Goal: Task Accomplishment & Management: Complete application form

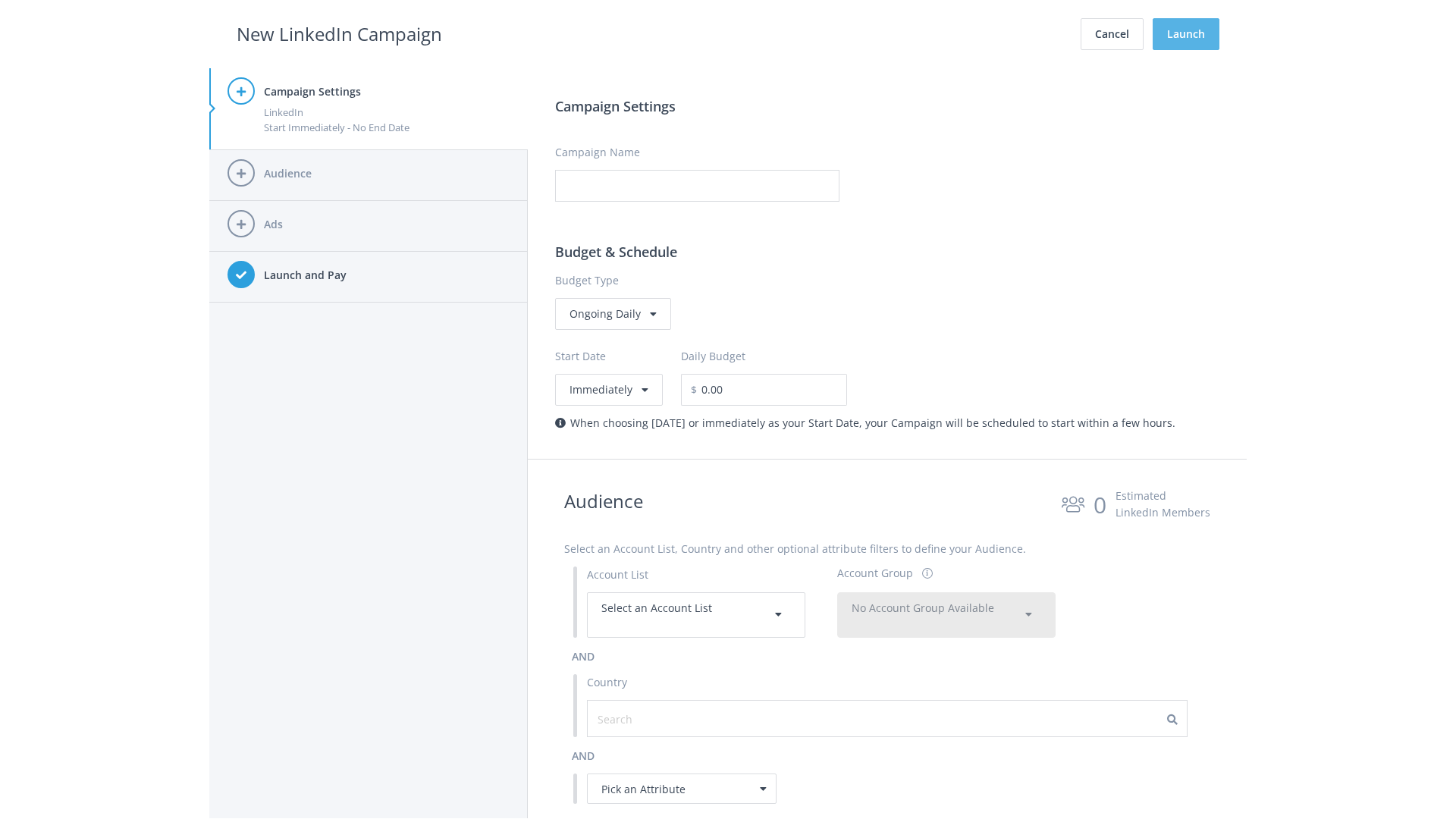
click at [1186, 34] on button "Launch" at bounding box center [1186, 34] width 67 height 32
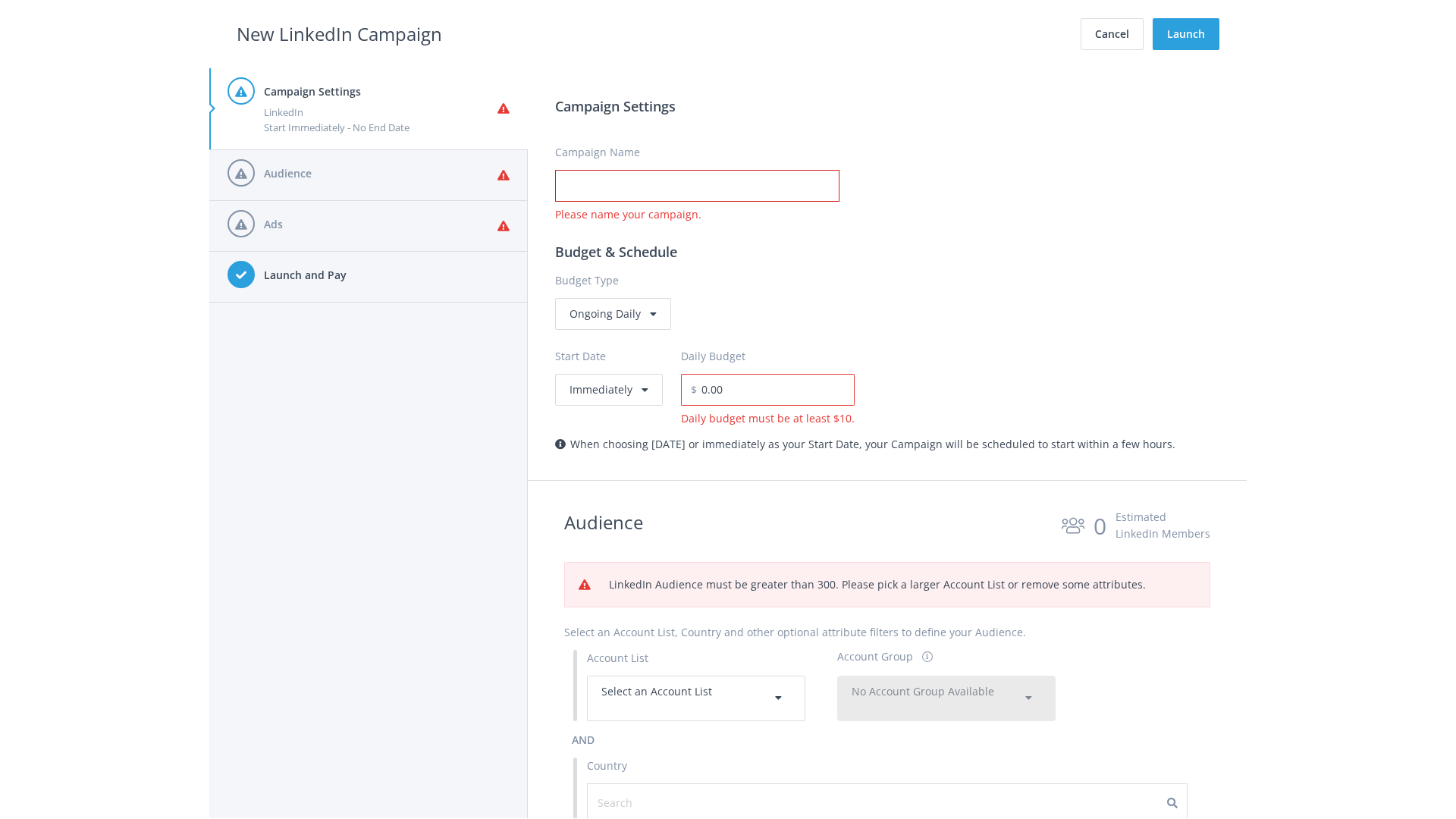
click at [697, 185] on input "Campaign Name" at bounding box center [697, 185] width 284 height 32
click at [339, 34] on h2 "New LinkedIn Campaign" at bounding box center [339, 34] width 206 height 29
type input "Campaign Name"
click at [339, 34] on h2 "New LinkedIn Campaign" at bounding box center [339, 34] width 206 height 29
click at [696, 697] on span "Select an Account List" at bounding box center [656, 691] width 110 height 14
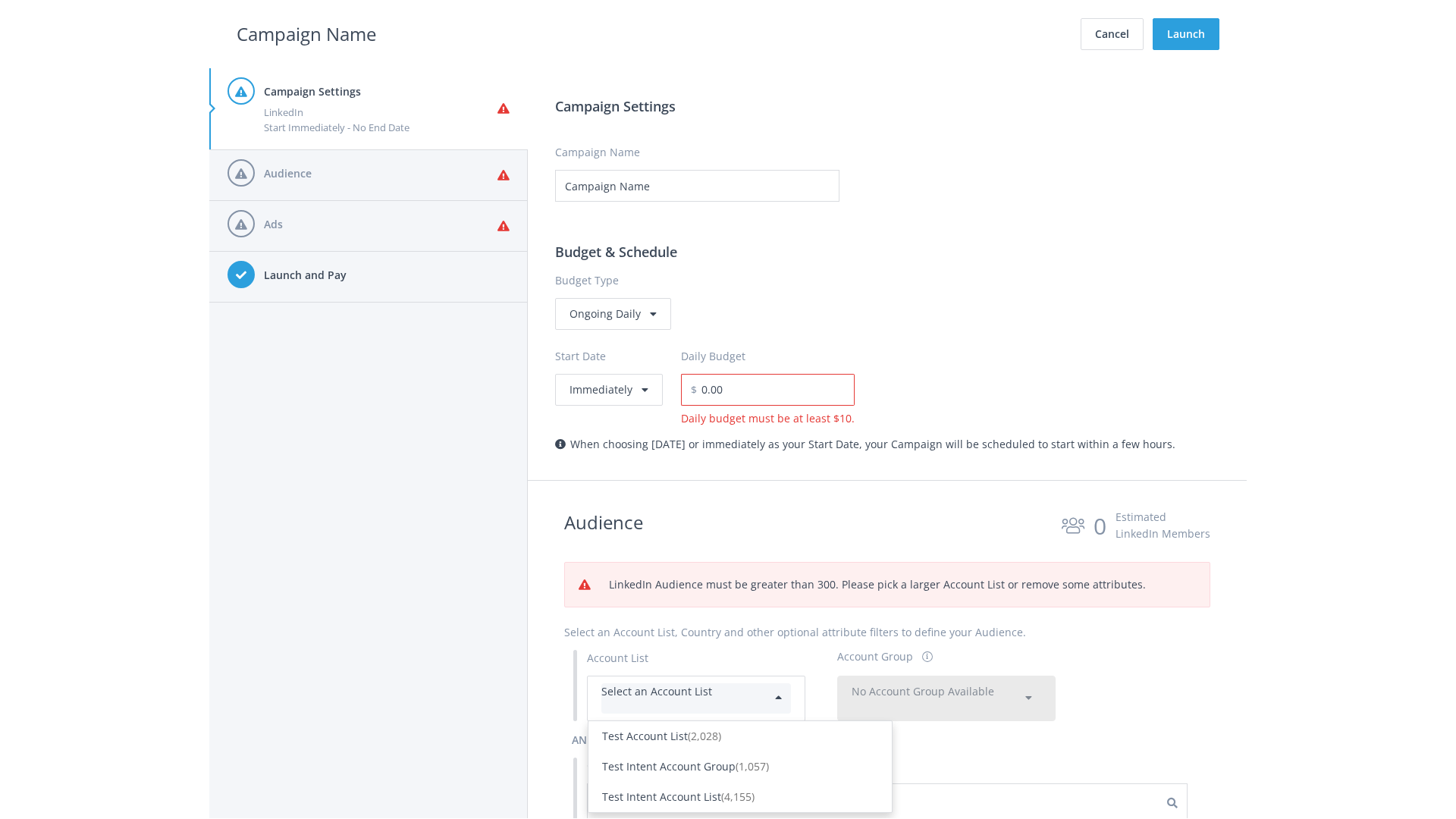
click at [740, 745] on div "Test Account List (2,028)" at bounding box center [739, 736] width 276 height 17
click at [946, 697] on span "No Account Group Available" at bounding box center [923, 691] width 143 height 14
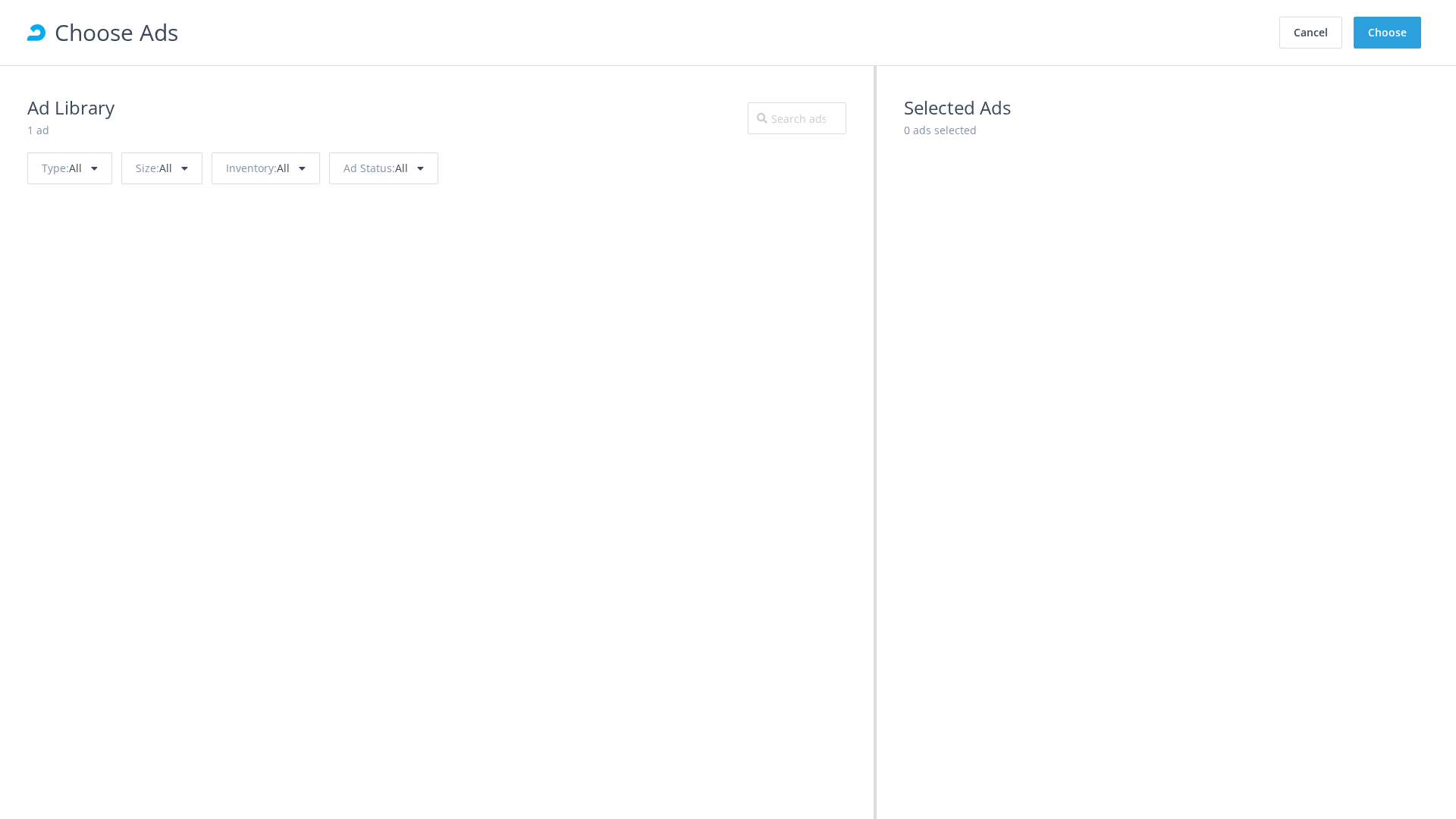
scroll to position [682, 0]
click at [1387, 33] on button "Choose" at bounding box center [1387, 33] width 67 height 32
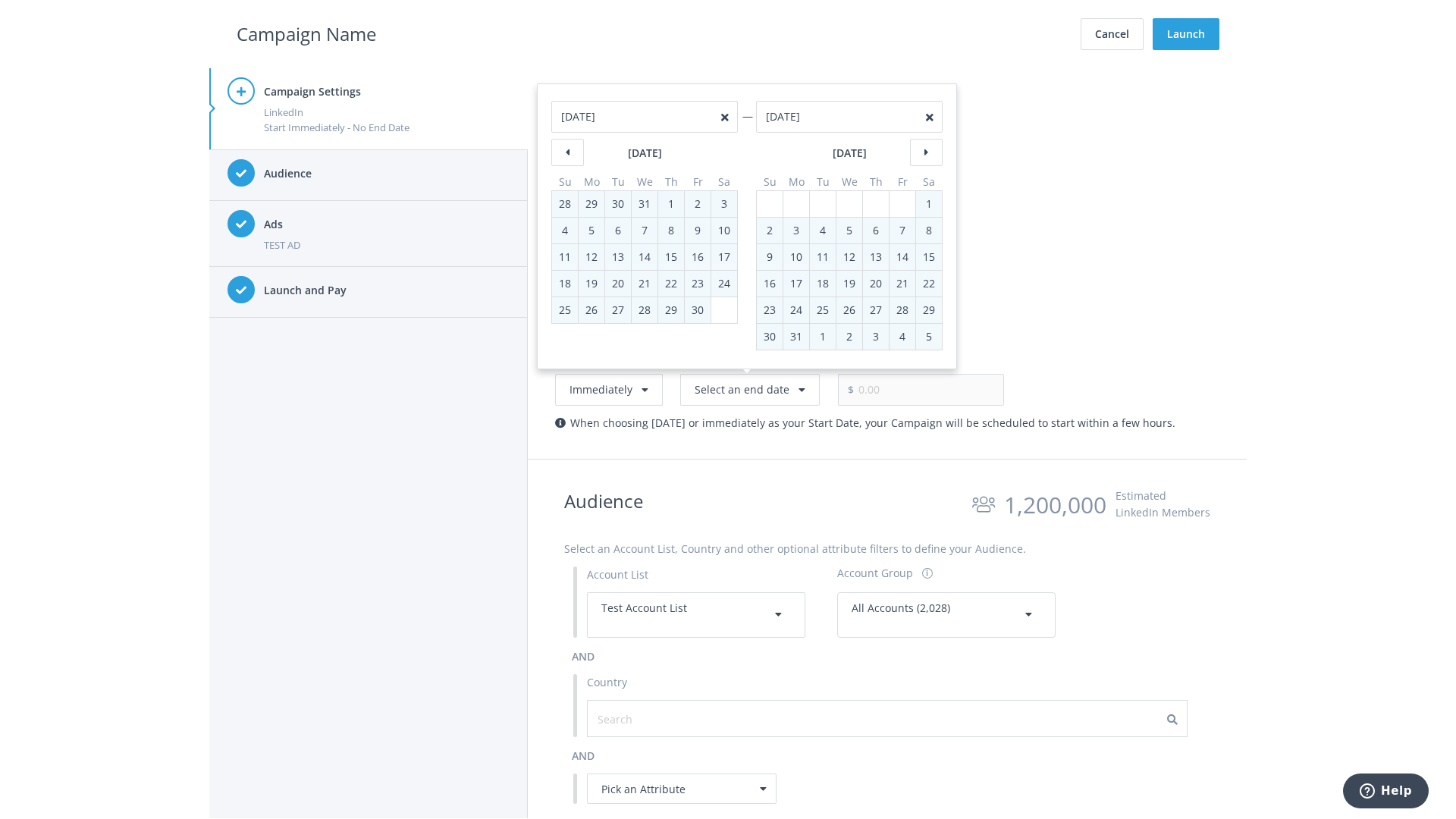
click at [306, 34] on h2 "Campaign Name" at bounding box center [306, 34] width 139 height 29
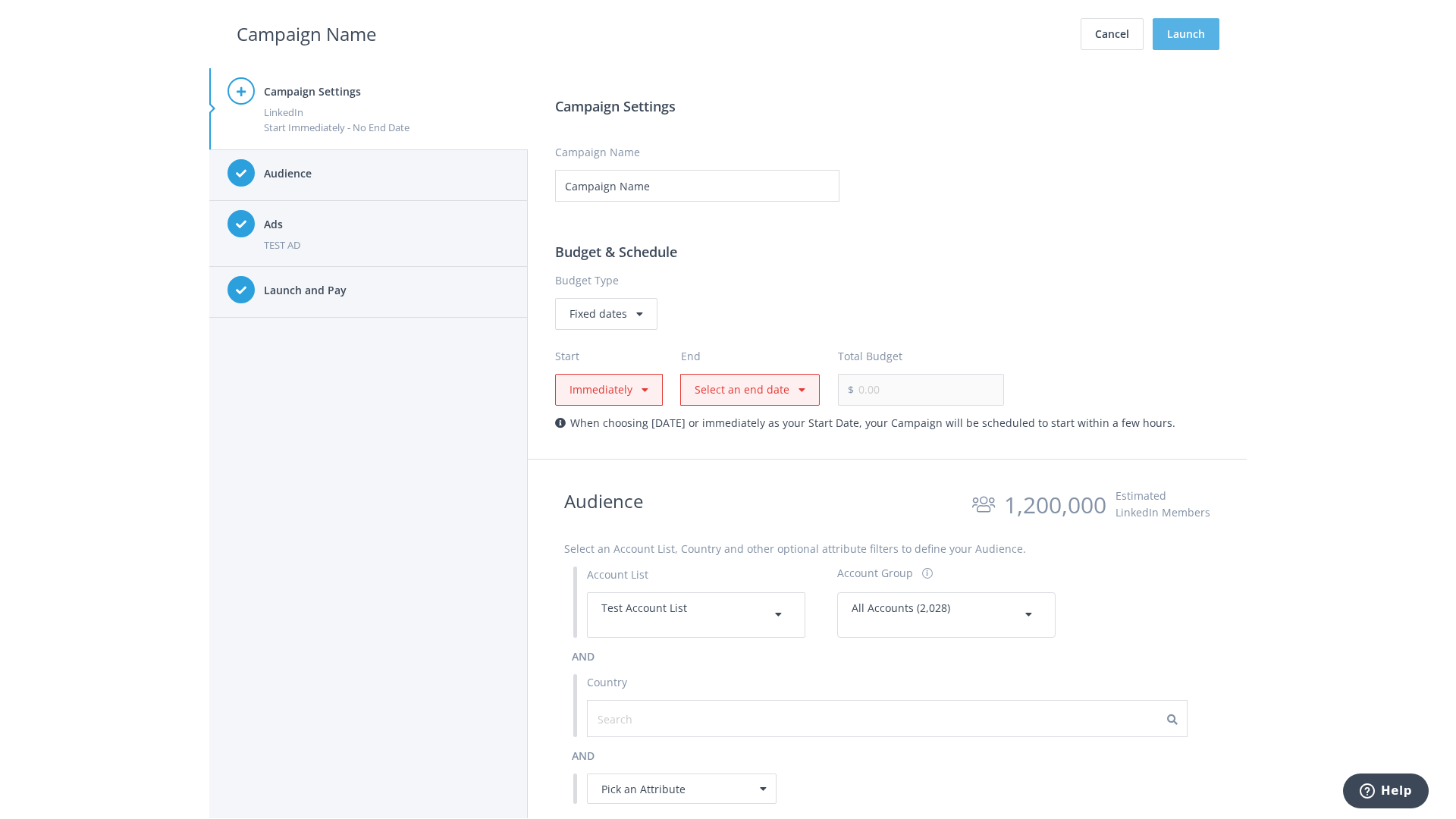
click at [1186, 34] on button "Launch" at bounding box center [1186, 34] width 67 height 32
